Goal: Entertainment & Leisure: Consume media (video, audio)

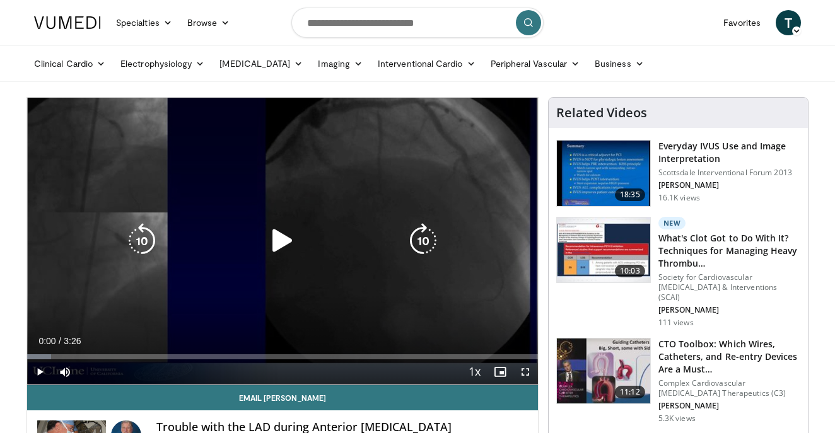
click at [282, 248] on icon "Video Player" at bounding box center [282, 240] width 35 height 35
